Goal: Task Accomplishment & Management: Complete application form

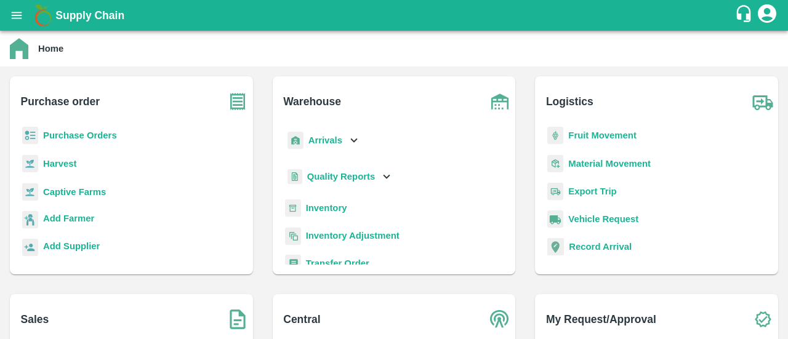
click at [769, 18] on icon "account of current user" at bounding box center [767, 13] width 22 height 22
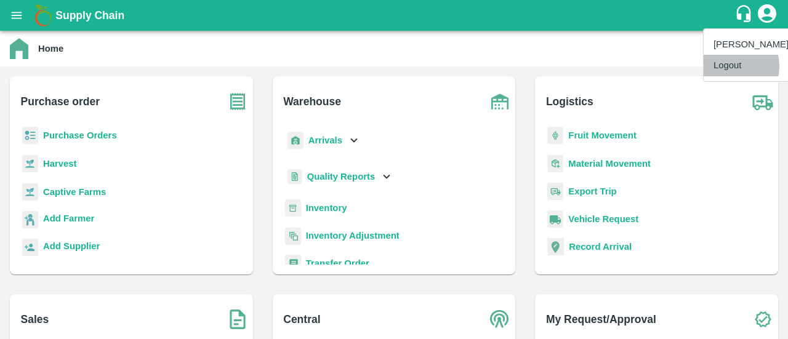
click at [731, 66] on li "Logout" at bounding box center [751, 65] width 95 height 21
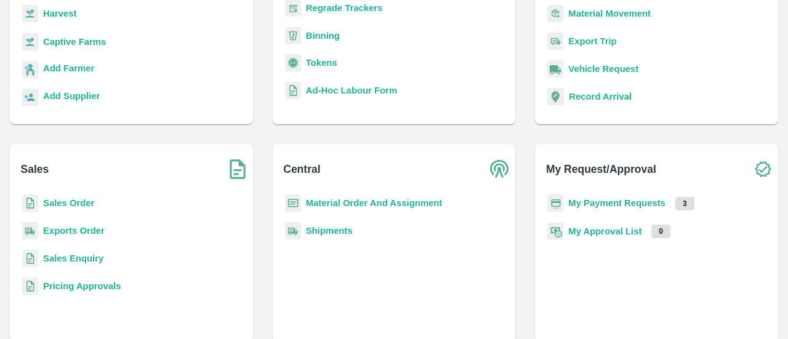
scroll to position [151, 0]
click at [615, 205] on b "My Payment Requests" at bounding box center [617, 203] width 97 height 10
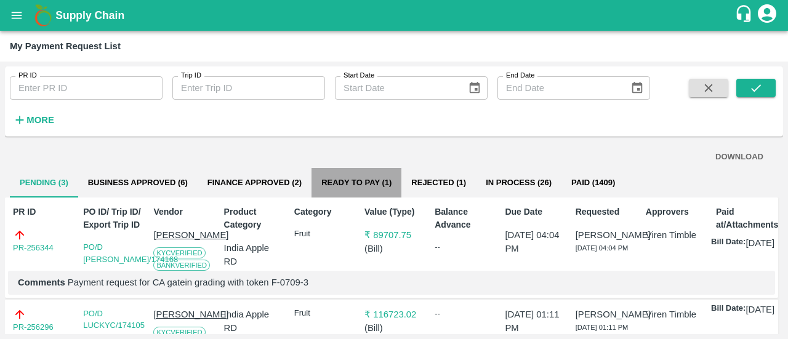
click at [340, 179] on button "Ready To Pay (1)" at bounding box center [357, 183] width 90 height 30
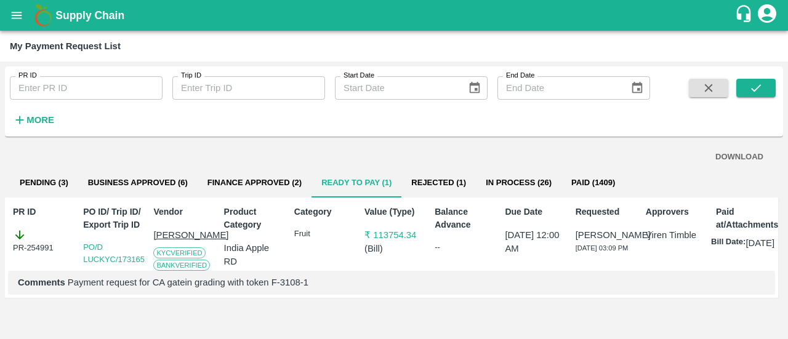
click at [761, 9] on icon "account of current user" at bounding box center [767, 13] width 18 height 18
click at [264, 179] on div at bounding box center [394, 169] width 788 height 339
click at [275, 179] on button "Finance Approved (2)" at bounding box center [255, 183] width 114 height 30
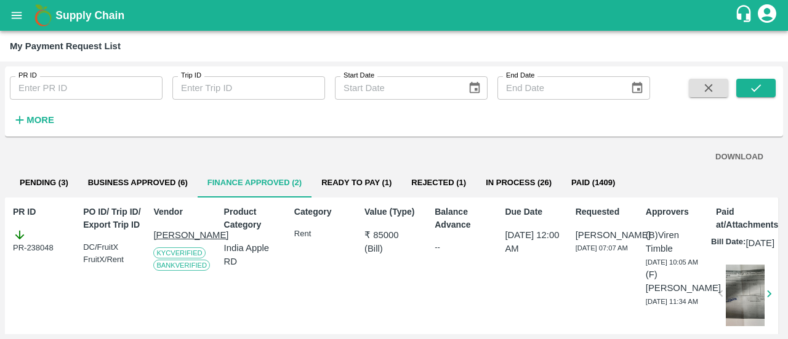
click at [769, 9] on icon "account of current user" at bounding box center [767, 13] width 22 height 22
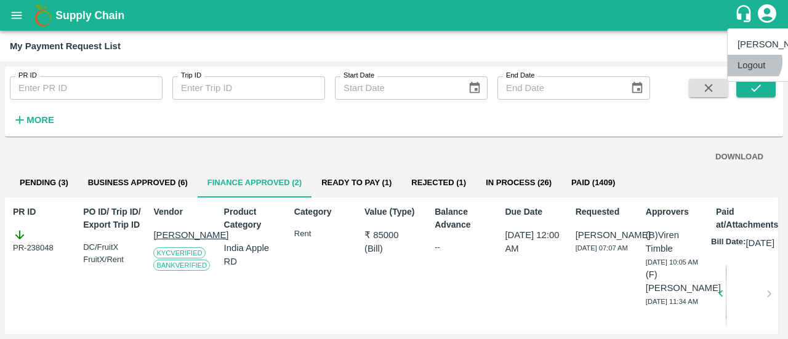
click at [751, 61] on li "Logout" at bounding box center [775, 65] width 95 height 21
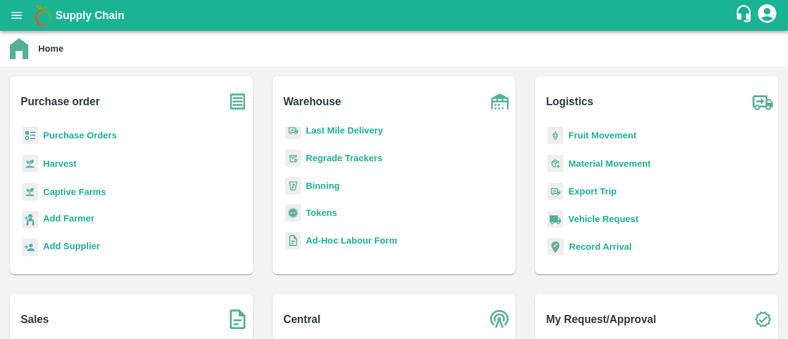
scroll to position [163, 0]
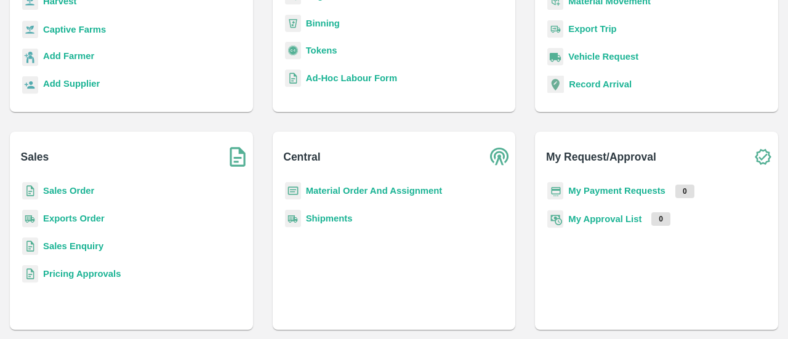
click at [604, 187] on b "My Payment Requests" at bounding box center [617, 191] width 97 height 10
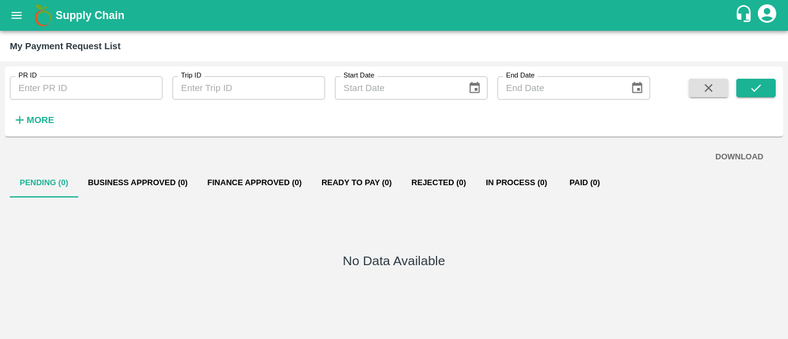
click at [766, 10] on icon "account of current user" at bounding box center [767, 13] width 22 height 22
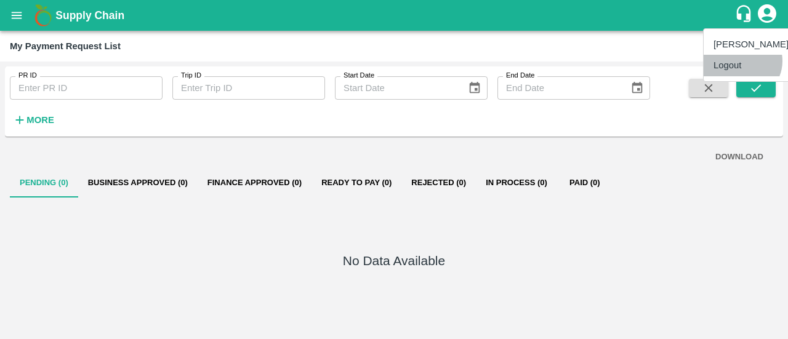
click at [742, 61] on li "Logout" at bounding box center [751, 65] width 95 height 21
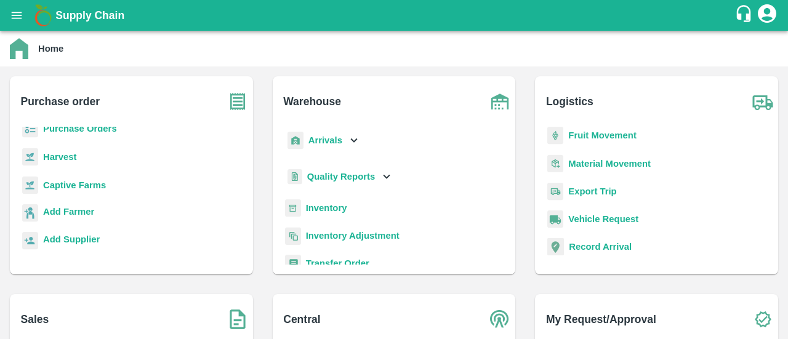
scroll to position [161, 0]
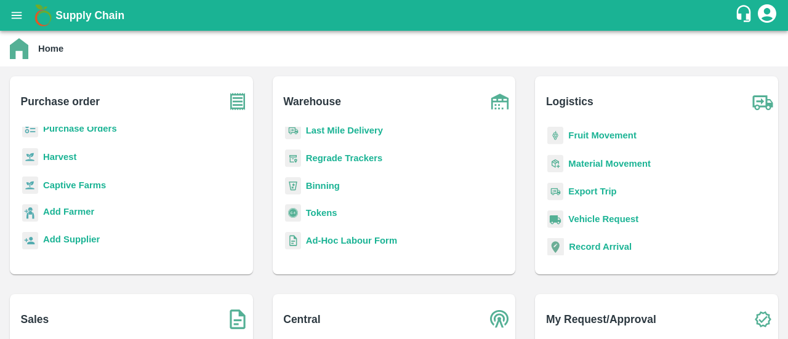
click at [310, 216] on b "Tokens" at bounding box center [321, 213] width 31 height 10
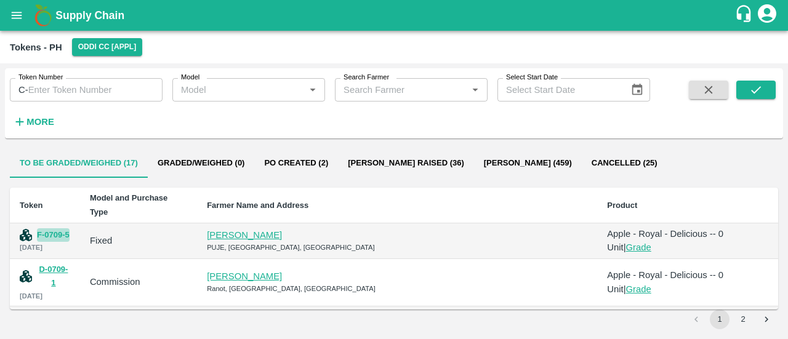
click at [61, 229] on button "F-0709-5" at bounding box center [53, 236] width 33 height 14
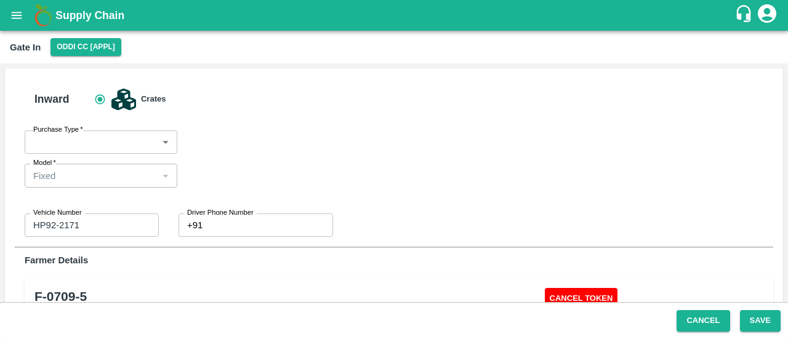
type input "Fixed"
type input "HP92-2171"
type input "0"
type input "[PERSON_NAME] -8894967001"
type input "Apple - Royal - Delicious"
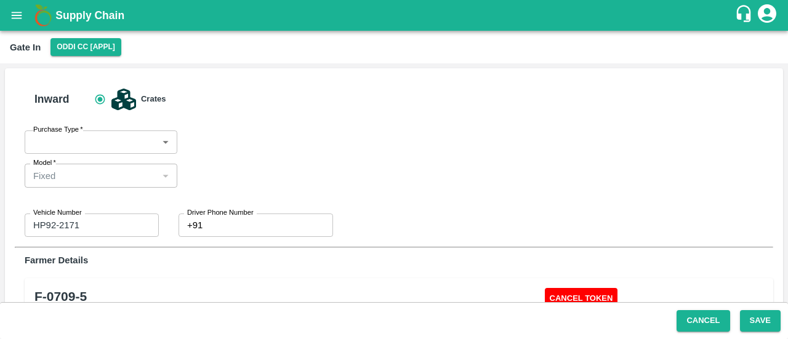
type input "SHIM-MIX"
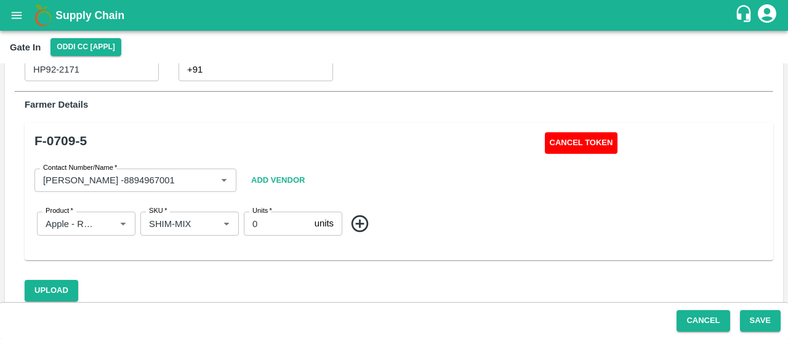
scroll to position [157, 0]
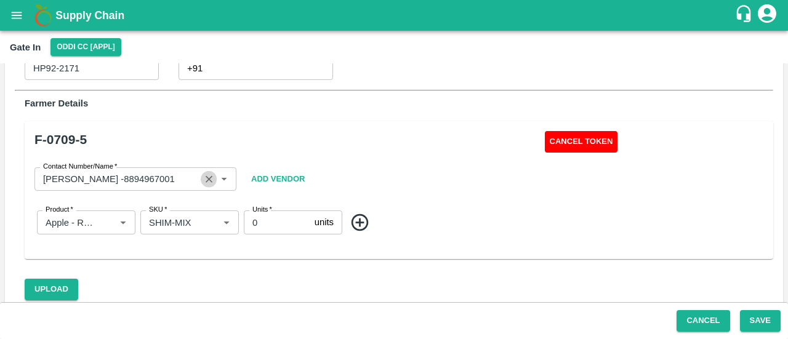
click at [207, 176] on icon "Clear" at bounding box center [209, 180] width 12 height 12
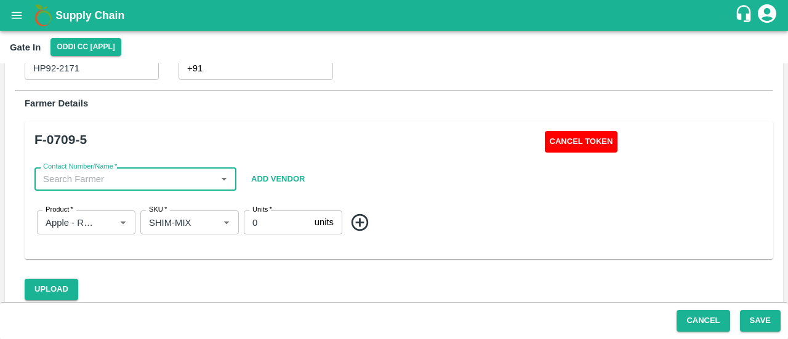
paste input "8219292047"
click at [168, 200] on div "[PERSON_NAME] S/[PERSON_NAME]-8219292047" at bounding box center [135, 213] width 182 height 28
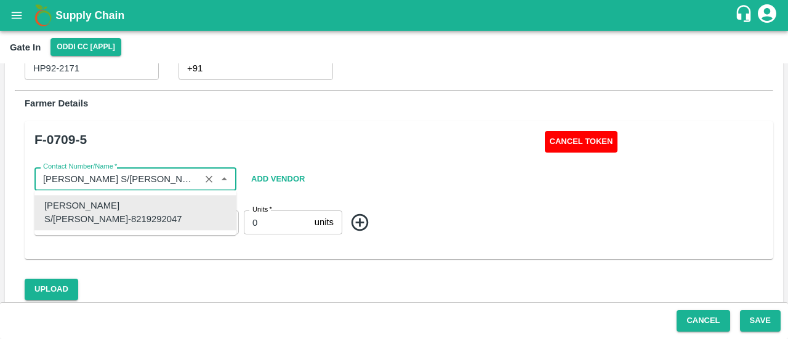
type input "[PERSON_NAME] S/[PERSON_NAME]-8219292047"
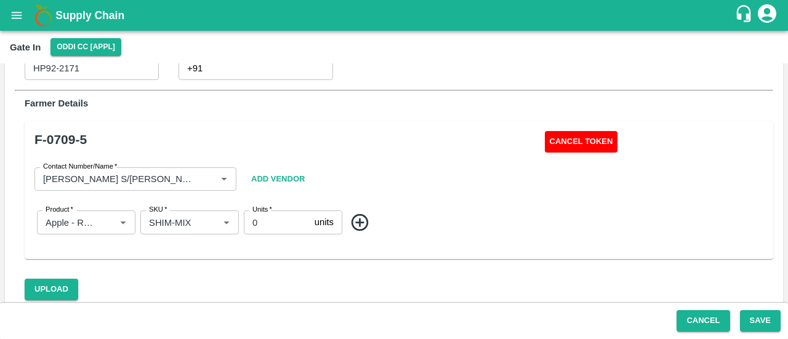
click at [432, 169] on div "Contact Number/Name   * Contact Number/Name Add Vendor" at bounding box center [398, 179] width 729 height 53
click at [16, 17] on icon "open drawer" at bounding box center [17, 16] width 14 height 14
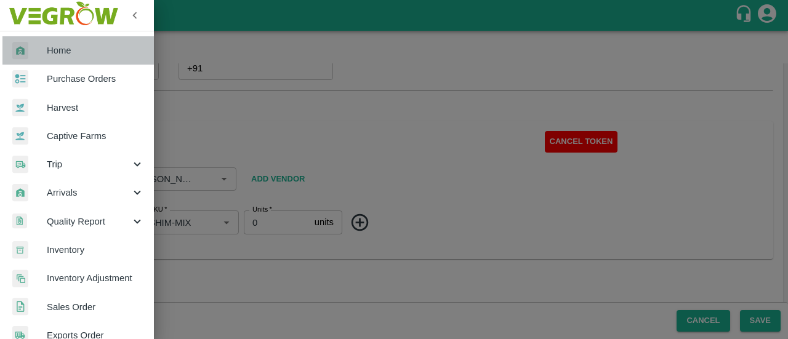
click at [89, 43] on link "Home" at bounding box center [77, 50] width 154 height 28
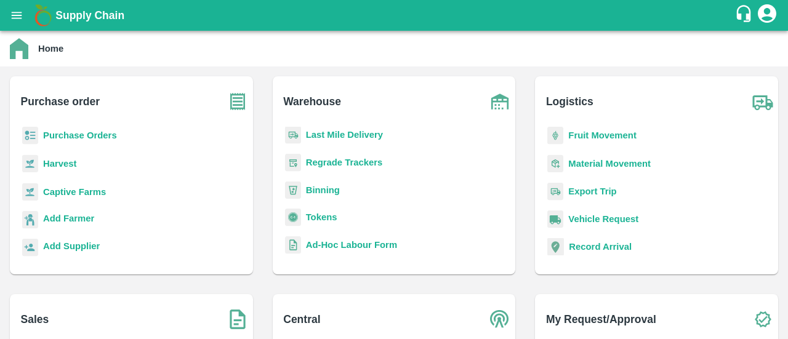
scroll to position [161, 0]
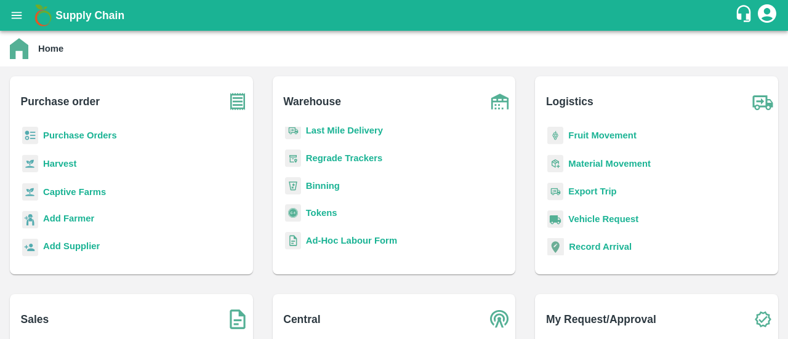
click at [303, 216] on div "Tokens" at bounding box center [395, 219] width 224 height 28
click at [318, 214] on b "Tokens" at bounding box center [321, 213] width 31 height 10
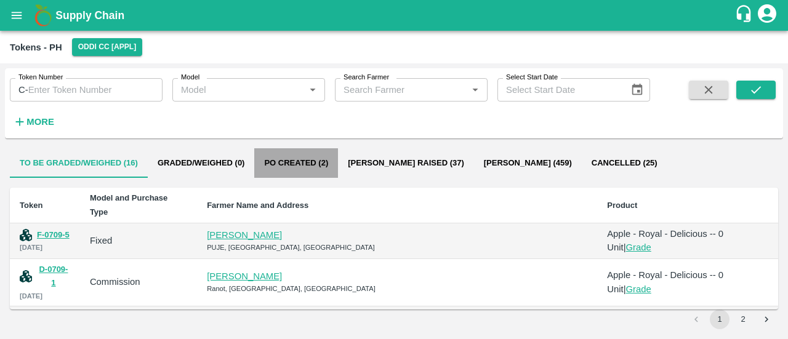
click at [310, 163] on button "Po Created (2)" at bounding box center [296, 163] width 84 height 30
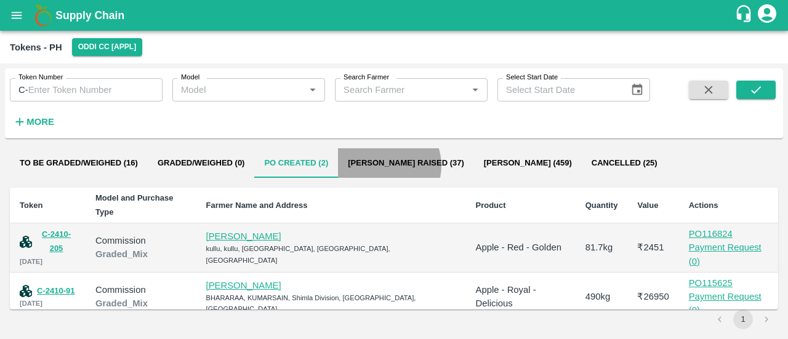
click at [381, 166] on button "[PERSON_NAME] Raised (37)" at bounding box center [406, 163] width 136 height 30
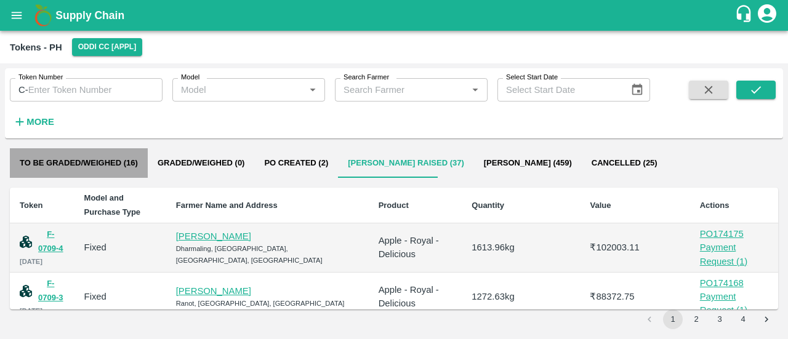
click at [83, 160] on button "To be Graded/Weighed (16)" at bounding box center [79, 163] width 138 height 30
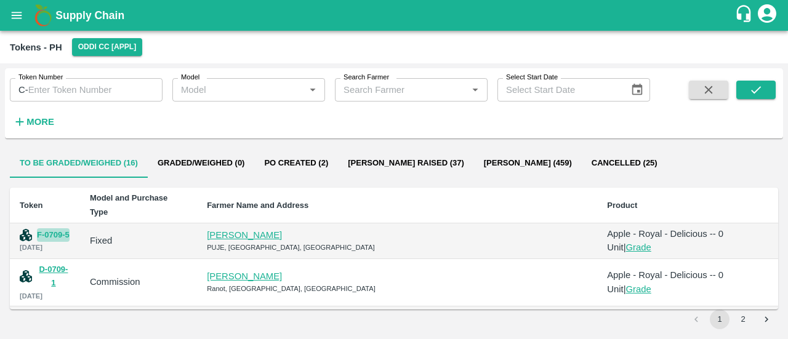
click at [49, 229] on button "F-0709-5" at bounding box center [53, 236] width 33 height 14
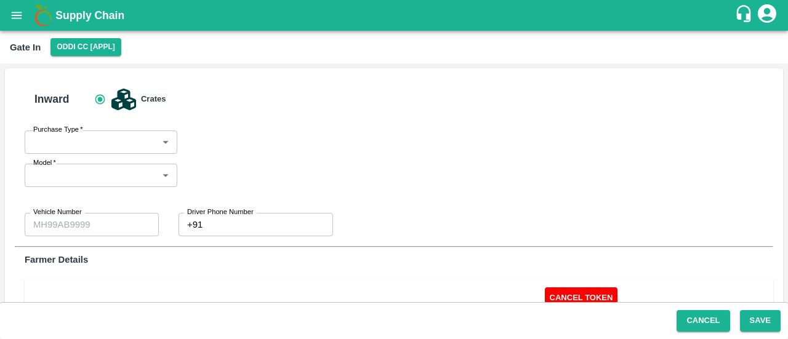
type input "Fixed"
type input "HP92-2171"
type input "0"
type input "[PERSON_NAME] -8894967001"
type input "Apple - Royal - Delicious"
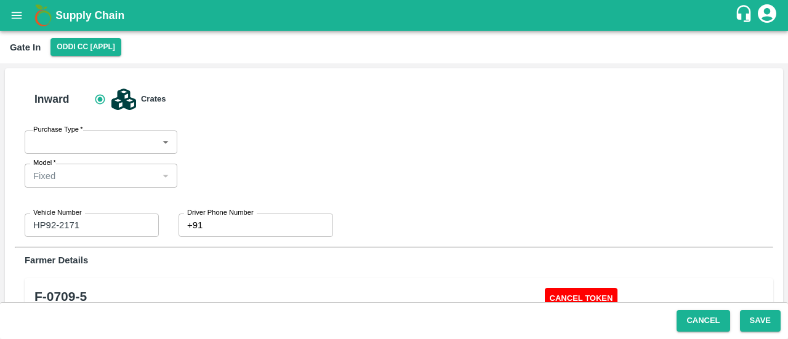
type input "SHIM-MIX"
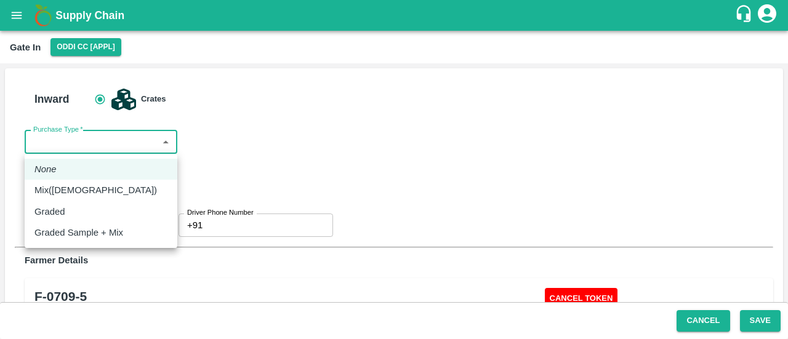
click at [144, 148] on body "Supply Chain Gate In Oddi CC [APPL] Inward Crates Purchase Type   * ​ Purchase …" at bounding box center [394, 169] width 788 height 339
click at [253, 139] on div at bounding box center [394, 169] width 788 height 339
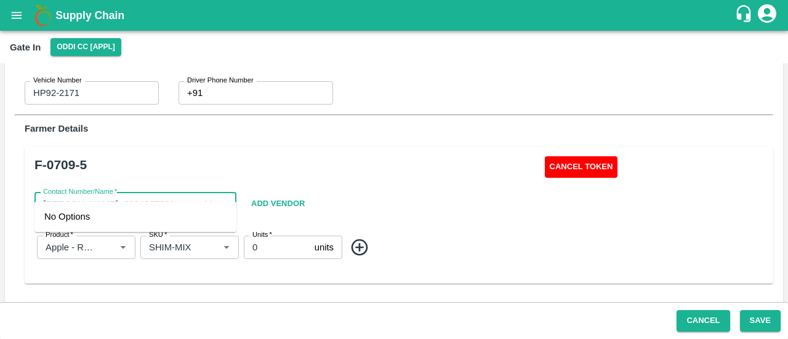
scroll to position [160, 0]
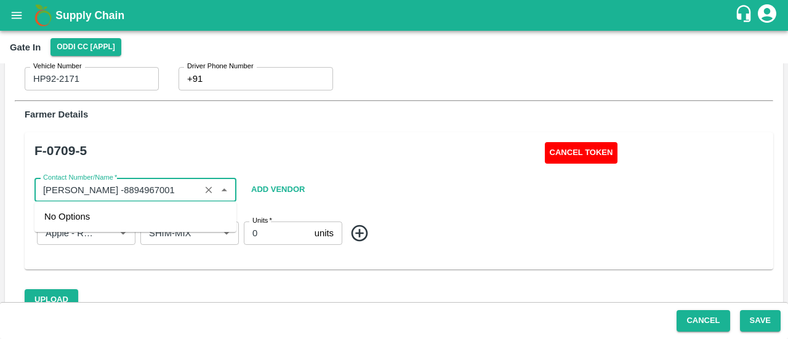
click at [163, 185] on input "Contact Number/Name   *" at bounding box center [117, 190] width 158 height 16
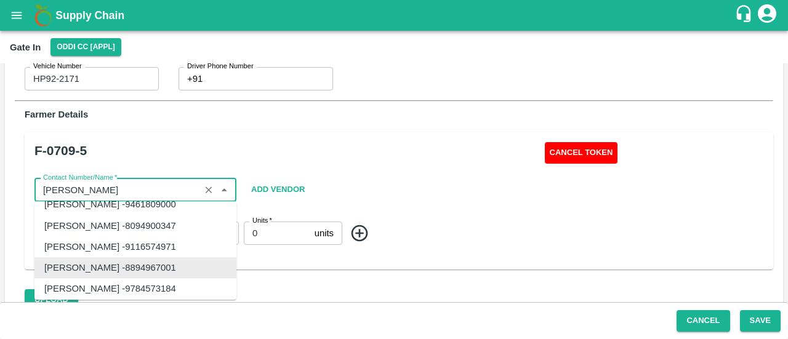
scroll to position [0, 0]
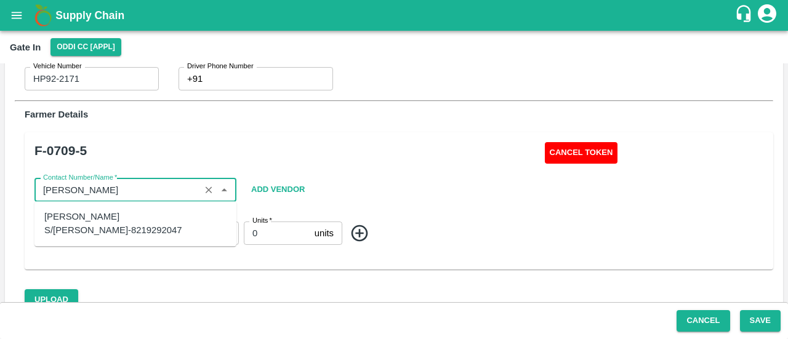
click at [205, 225] on div "[PERSON_NAME] S/[PERSON_NAME]-8219292047" at bounding box center [135, 224] width 182 height 28
type input "[PERSON_NAME] S/[PERSON_NAME]-8219292047"
click at [344, 160] on div "F-0709-5" at bounding box center [216, 153] width 365 height 22
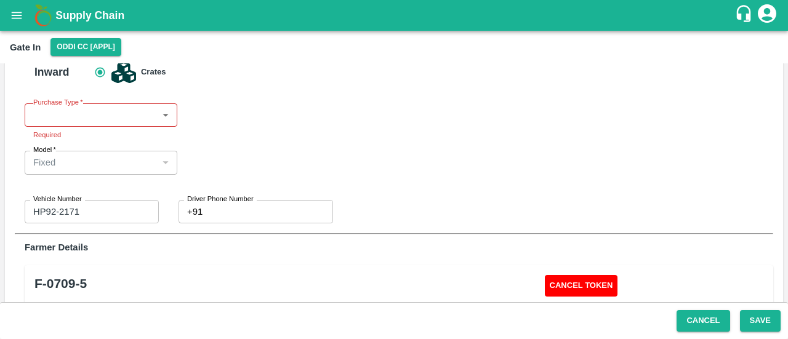
scroll to position [23, 0]
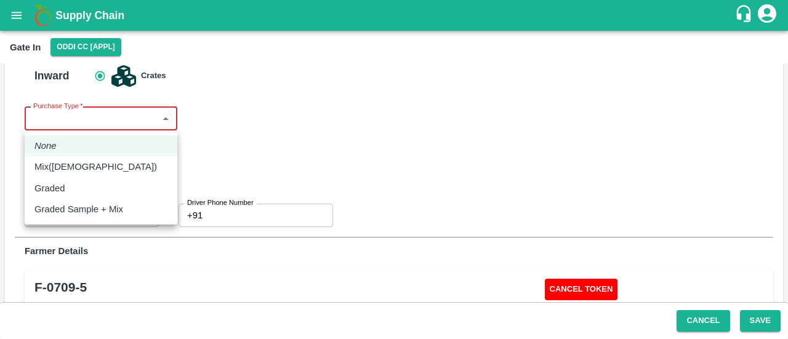
click at [119, 117] on body "Supply Chain Gate In Oddi CC [APPL] Inward Crates Purchase Type   * ​ Purchase …" at bounding box center [394, 169] width 788 height 339
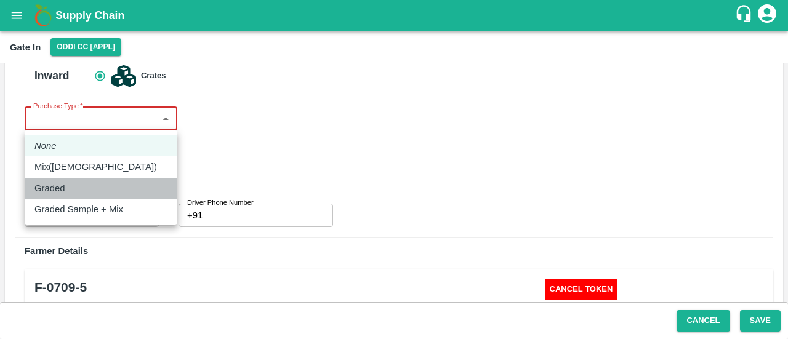
click at [78, 184] on div "Graded" at bounding box center [100, 189] width 133 height 14
type input "Graded"
type input "[PERSON_NAME] -8894967001"
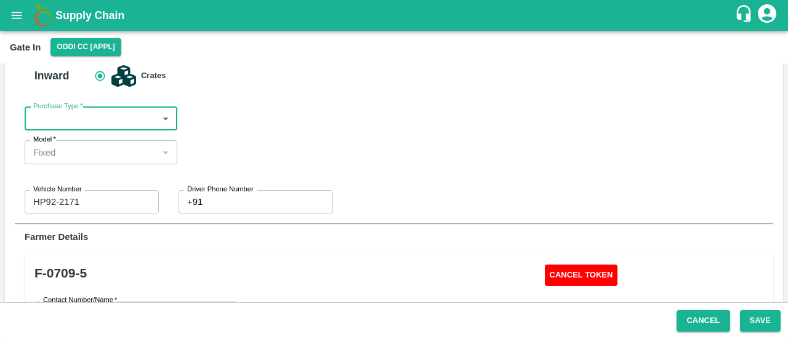
click at [285, 131] on div "Inward Crates Purchase Type   * ​ Purchase Type Model   * Fixed Fixed Model Veh…" at bounding box center [394, 139] width 739 height 149
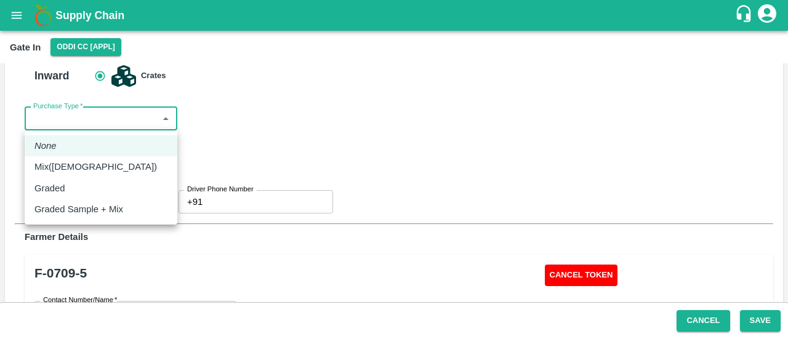
click at [140, 117] on body "Supply Chain Gate In Oddi CC [APPL] Inward Crates Purchase Type   * ​ Purchase …" at bounding box center [394, 169] width 788 height 339
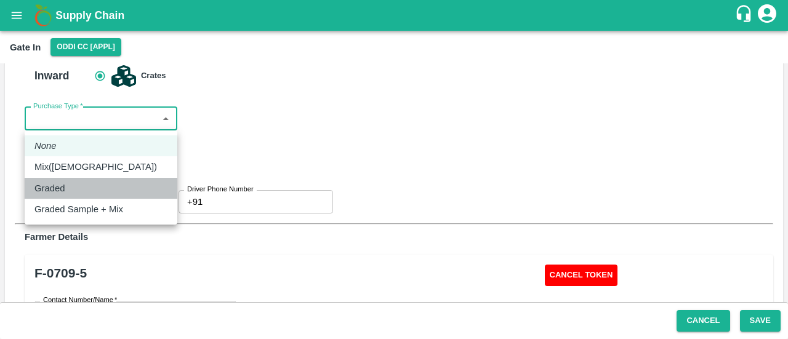
click at [98, 182] on div "Graded" at bounding box center [100, 189] width 133 height 14
type input "Graded"
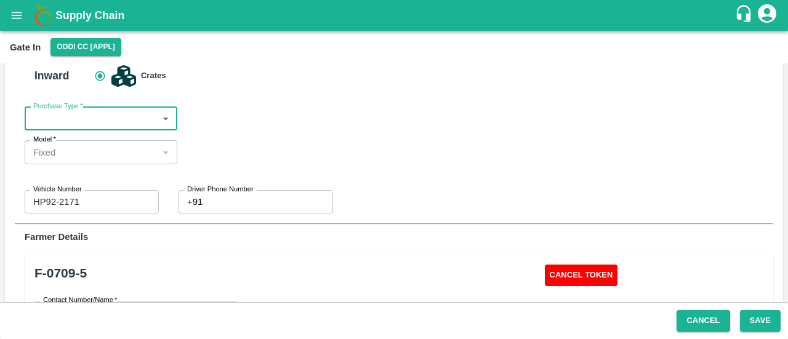
click at [226, 113] on div "Inward Crates Purchase Type   * ​ Purchase Type Model   * Fixed Fixed Model Veh…" at bounding box center [394, 139] width 739 height 149
click at [5, 17] on button "open drawer" at bounding box center [16, 15] width 28 height 28
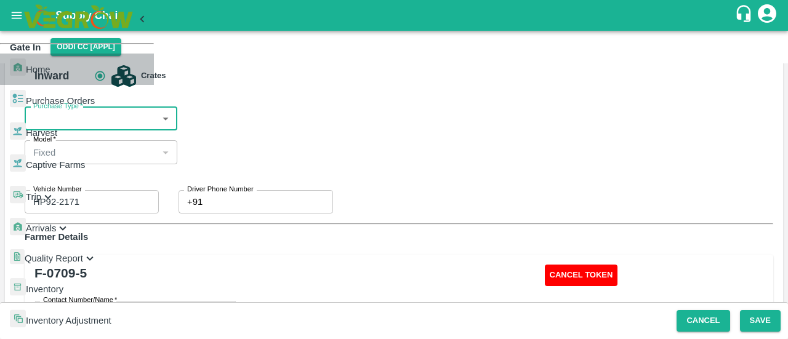
click at [51, 65] on span "Home" at bounding box center [38, 70] width 25 height 10
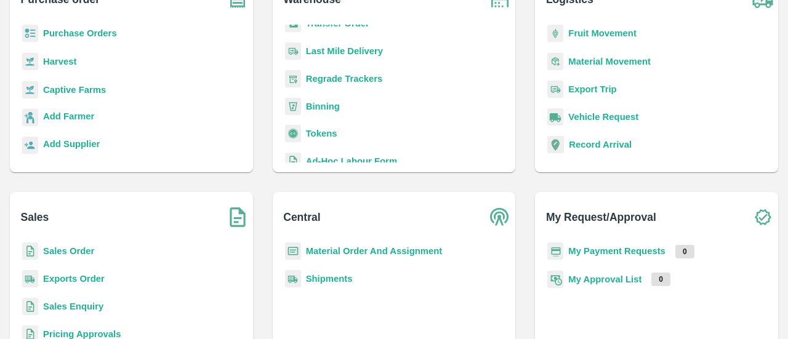
scroll to position [161, 0]
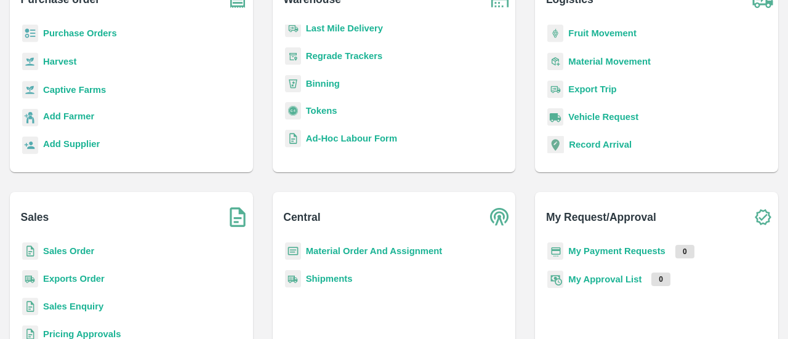
click at [315, 111] on b "Tokens" at bounding box center [321, 111] width 31 height 10
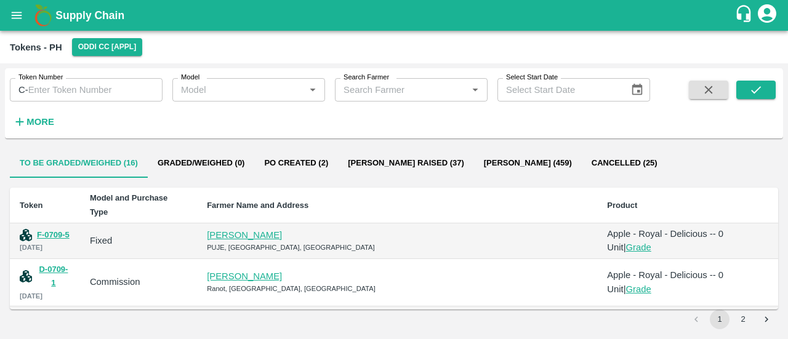
click at [282, 230] on link "[PERSON_NAME]" at bounding box center [244, 235] width 75 height 10
click at [49, 229] on button "F-0709-5" at bounding box center [53, 236] width 33 height 14
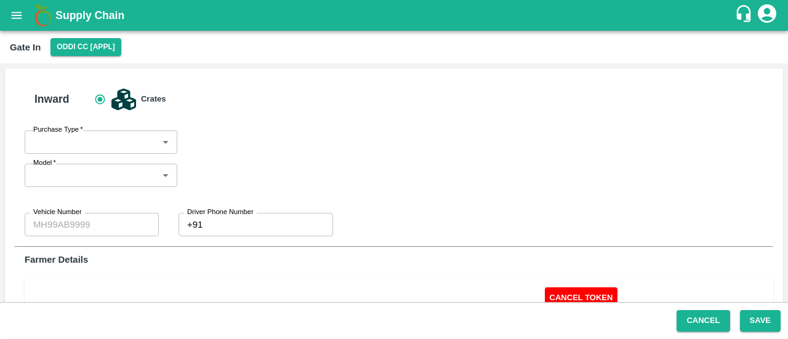
type input "Fixed"
type input "HP92-2171"
type input "0"
type input "[PERSON_NAME] -8894967001"
type input "Apple - Royal - Delicious"
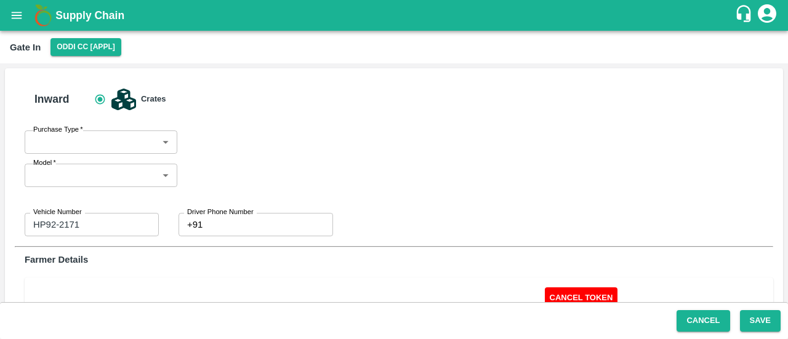
type input "SHIM-MIX"
click at [111, 152] on body "Supply Chain Gate In Oddi CC [APPL] Inward Crates Purchase Type   * ​ Purchase …" at bounding box center [394, 169] width 788 height 339
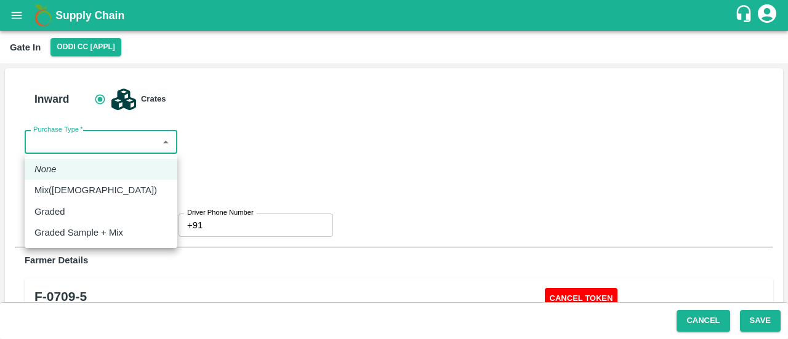
click at [85, 216] on div "Graded" at bounding box center [100, 212] width 133 height 14
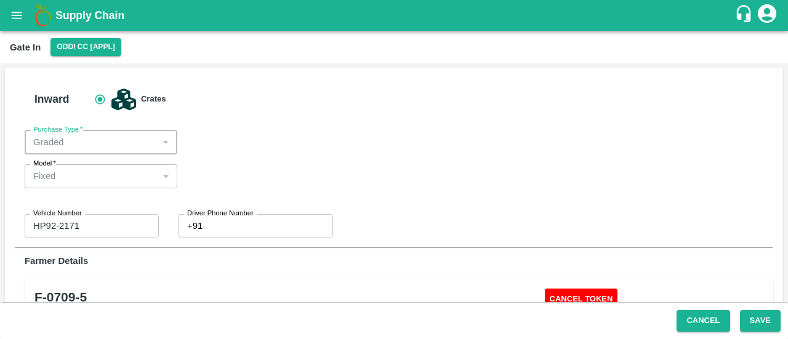
type input "Graded"
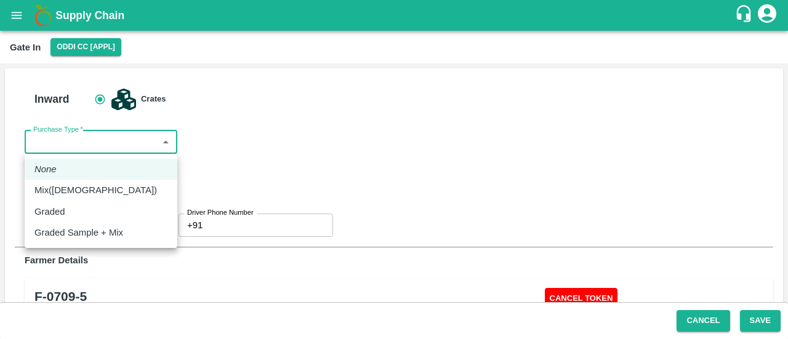
click at [134, 139] on body "Supply Chain Gate In Oddi CC [APPL] Inward Crates Purchase Type   * ​ Purchase …" at bounding box center [394, 169] width 788 height 339
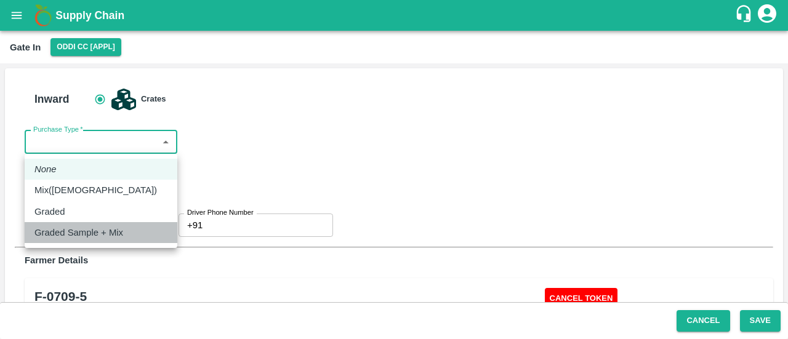
click at [119, 229] on p "Graded Sample + Mix" at bounding box center [78, 233] width 89 height 14
type input "Graded_Mix"
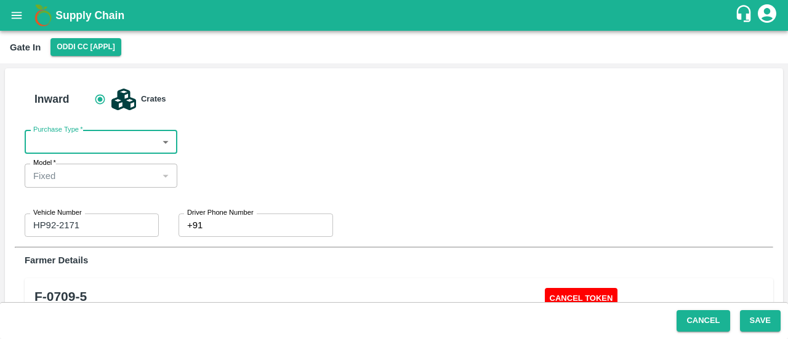
click at [180, 144] on div "Inward Crates Purchase Type   * ​ Purchase Type Model   * Fixed Fixed Model Veh…" at bounding box center [394, 162] width 739 height 149
click at [128, 141] on body "Supply Chain Gate In Oddi CC [APPL] Inward Crates Purchase Type   * ​ Purchase …" at bounding box center [394, 169] width 788 height 339
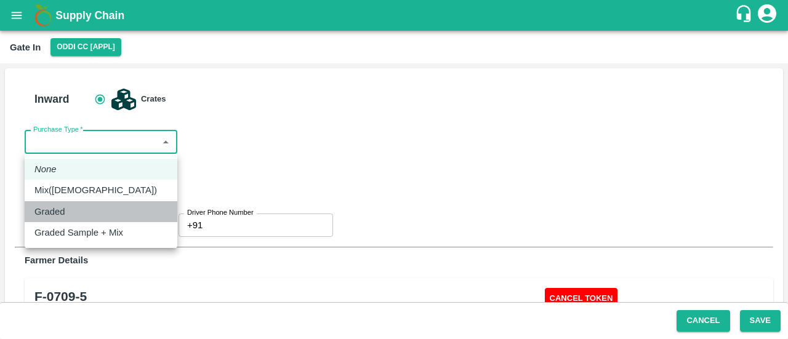
click at [86, 214] on div "Graded" at bounding box center [100, 212] width 133 height 14
type input "Graded"
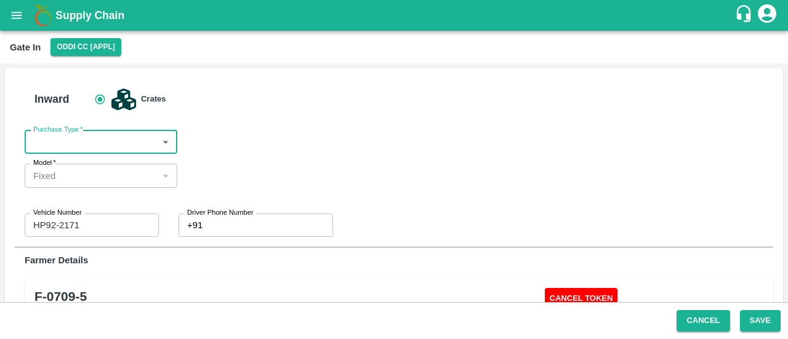
click at [228, 194] on div "Inward Crates Purchase Type   * ​ Purchase Type Model   * Fixed Fixed Model Veh…" at bounding box center [394, 162] width 739 height 149
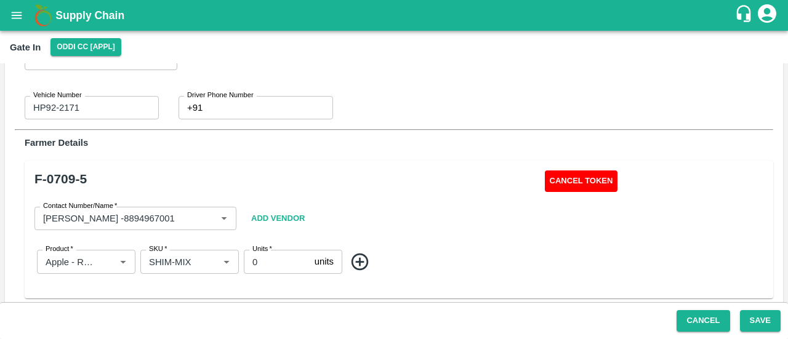
scroll to position [118, 0]
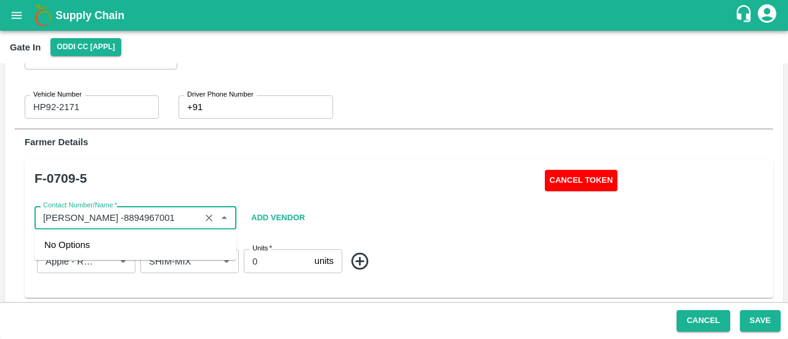
click at [170, 216] on input "Contact Number/Name   *" at bounding box center [117, 218] width 158 height 16
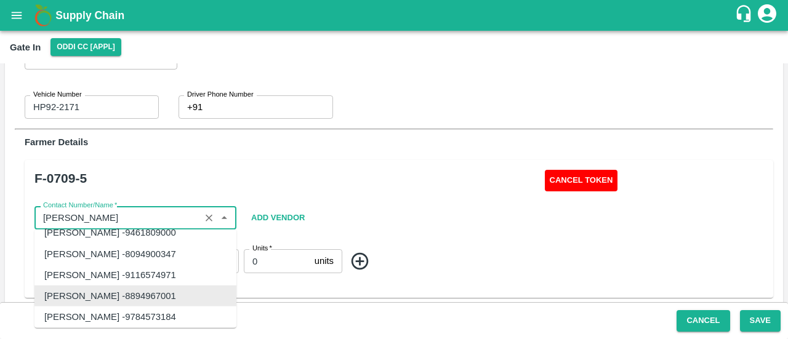
scroll to position [0, 0]
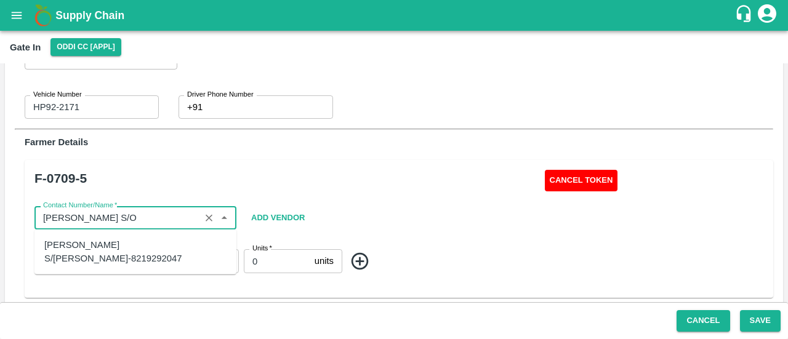
click at [164, 249] on div "[PERSON_NAME] S/[PERSON_NAME]-8219292047" at bounding box center [135, 252] width 182 height 28
type input "[PERSON_NAME] S/[PERSON_NAME]-8219292047"
click at [431, 166] on div "F-0709-5 Cancel Token Contact Number/Name   * Contact Number/Name Add Vendor Pr…" at bounding box center [399, 228] width 749 height 137
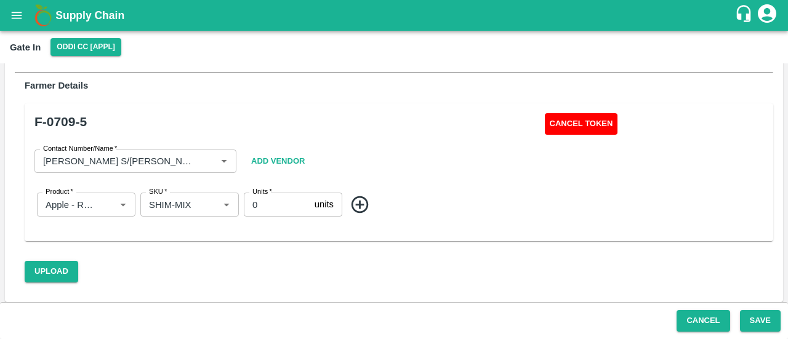
scroll to position [179, 0]
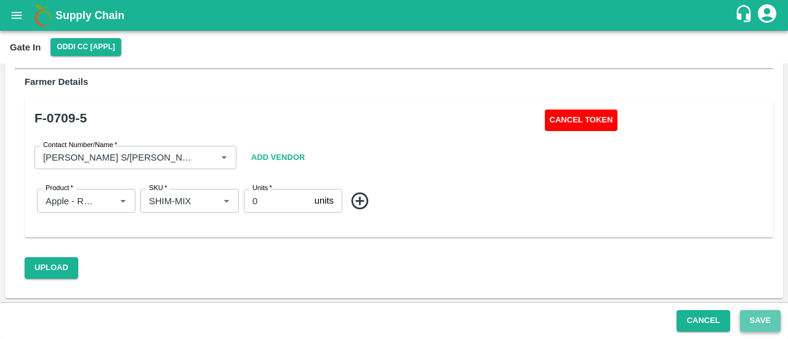
click at [748, 322] on button "Save" at bounding box center [760, 321] width 41 height 22
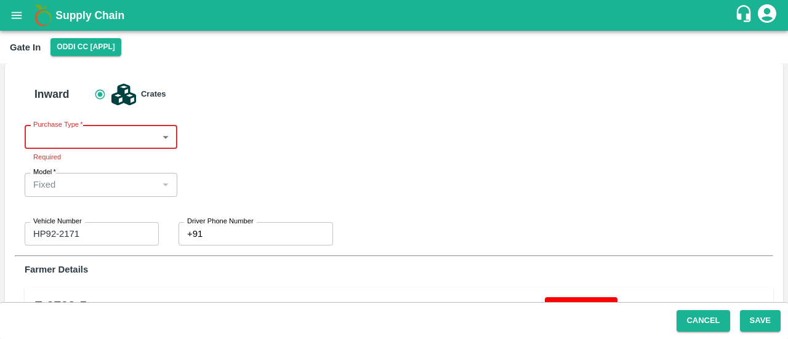
scroll to position [0, 0]
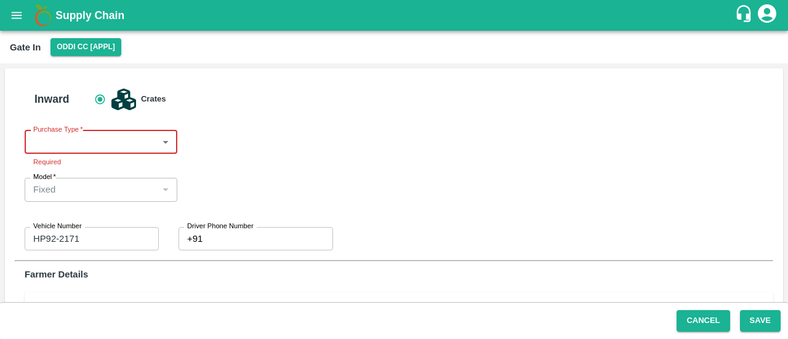
click at [110, 148] on body "Supply Chain Gate In Oddi CC [APPL] Inward Crates Purchase Type   * ​ Purchase …" at bounding box center [394, 169] width 788 height 339
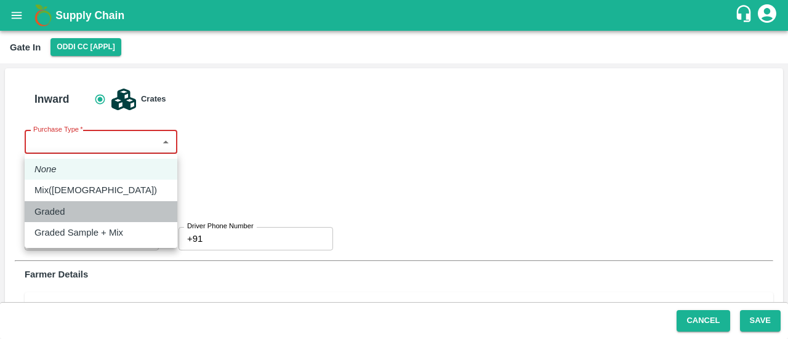
click at [100, 203] on li "Graded" at bounding box center [101, 211] width 153 height 21
type input "Graded"
type input "[PERSON_NAME] -8894967001"
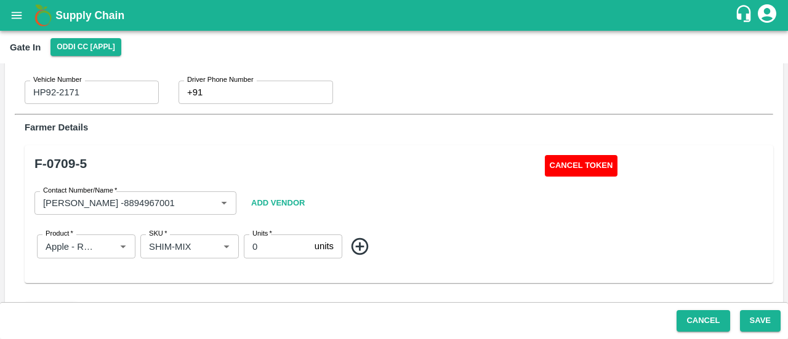
scroll to position [134, 0]
click at [747, 320] on button "Save" at bounding box center [760, 321] width 41 height 22
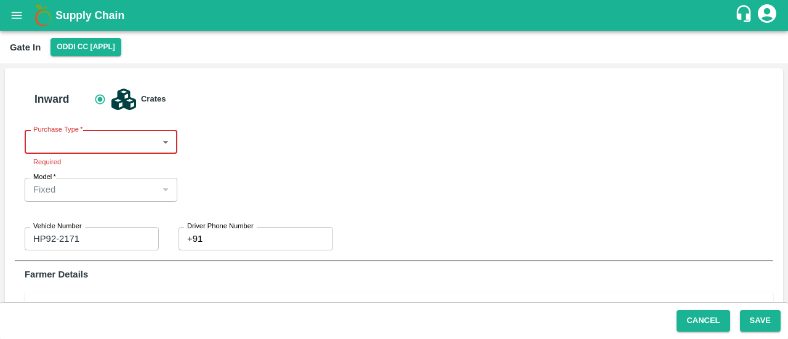
click at [105, 139] on body "Supply Chain Gate In Oddi CC [APPL] Inward Crates Purchase Type   * ​ Purchase …" at bounding box center [394, 169] width 788 height 339
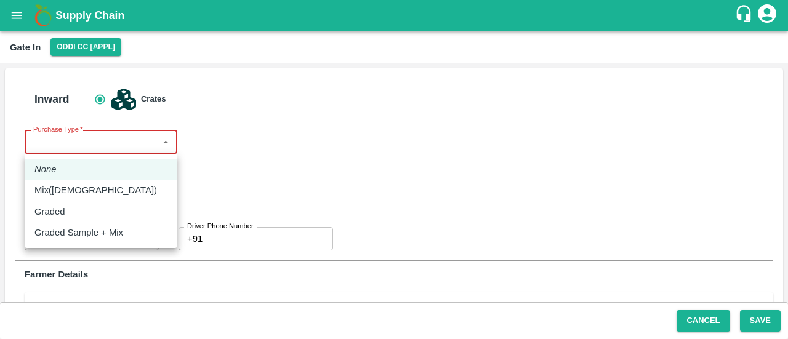
click at [87, 185] on div "Mix([DEMOGRAPHIC_DATA])" at bounding box center [100, 191] width 133 height 14
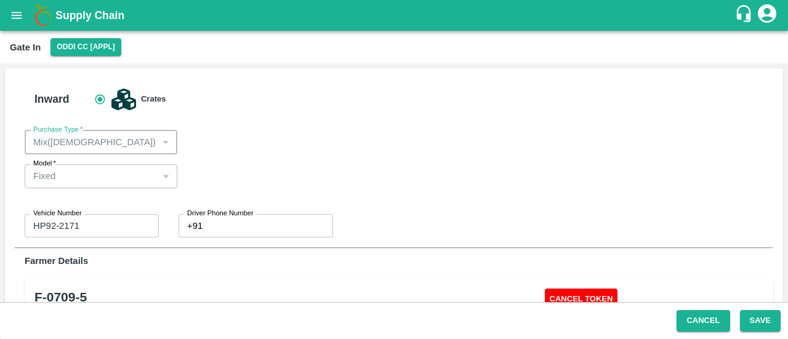
type input "Mix"
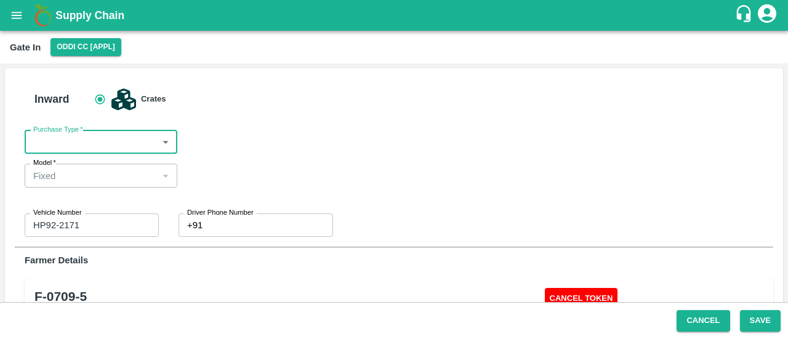
click at [137, 137] on body "Supply Chain Gate In Oddi CC [APPL] Inward Crates Purchase Type   * ​ Purchase …" at bounding box center [394, 169] width 788 height 339
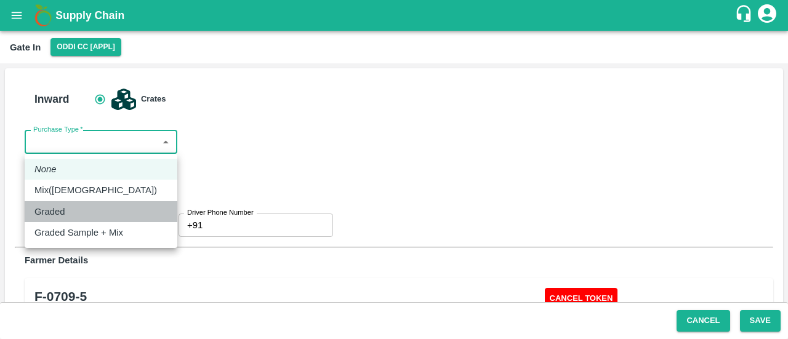
click at [106, 212] on div "Graded" at bounding box center [100, 212] width 133 height 14
type input "Graded"
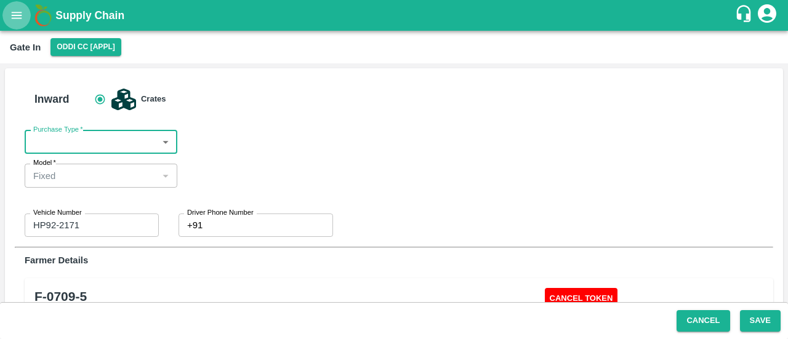
click at [18, 10] on icon "open drawer" at bounding box center [17, 16] width 14 height 14
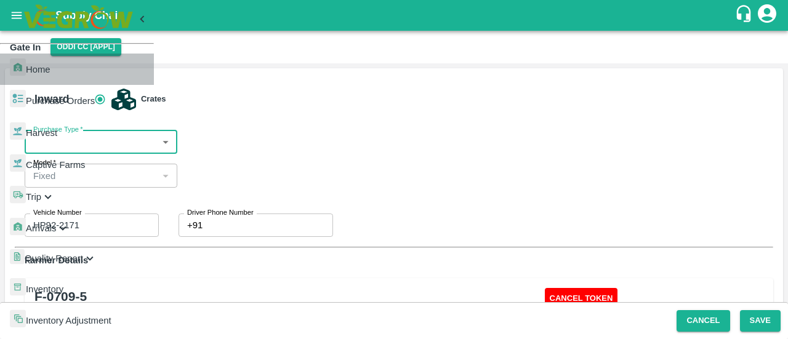
click at [95, 54] on link "Home" at bounding box center [77, 69] width 154 height 31
